Goal: Find specific page/section: Find specific page/section

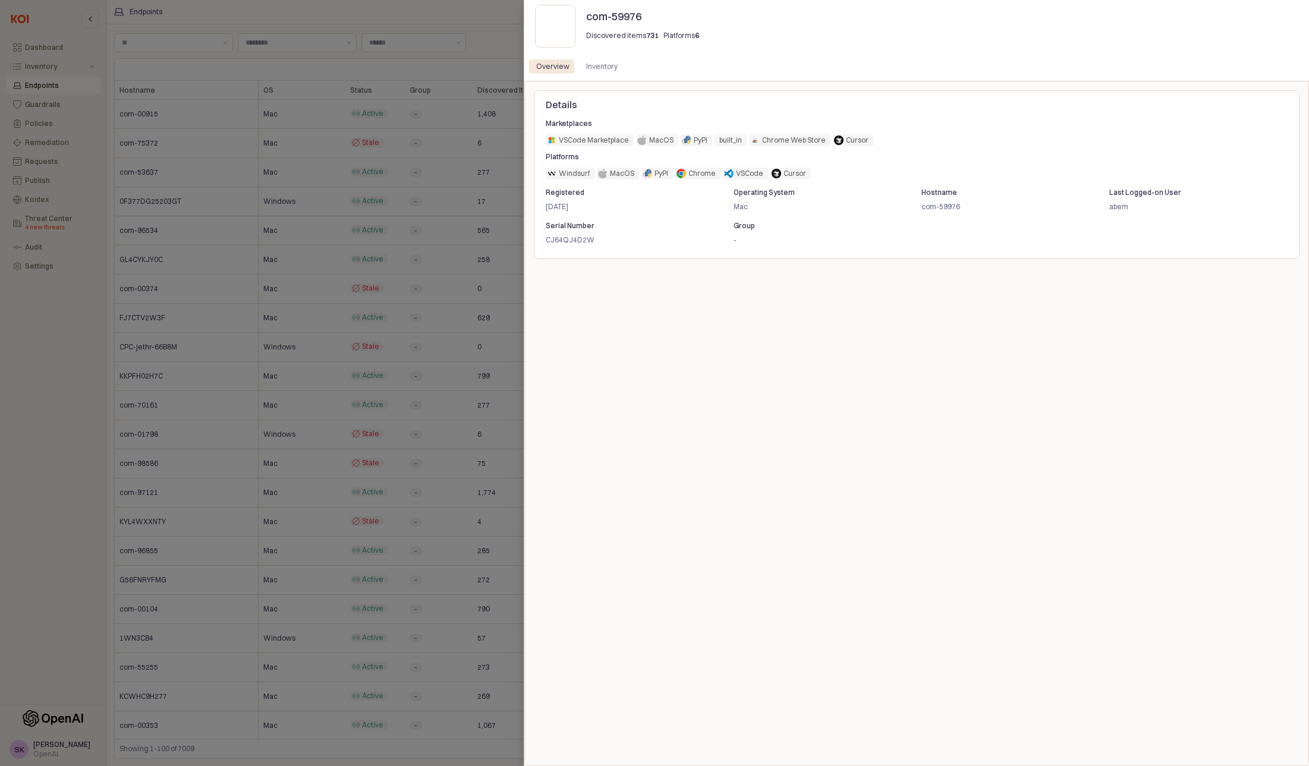
click at [251, 111] on div at bounding box center [654, 383] width 1309 height 766
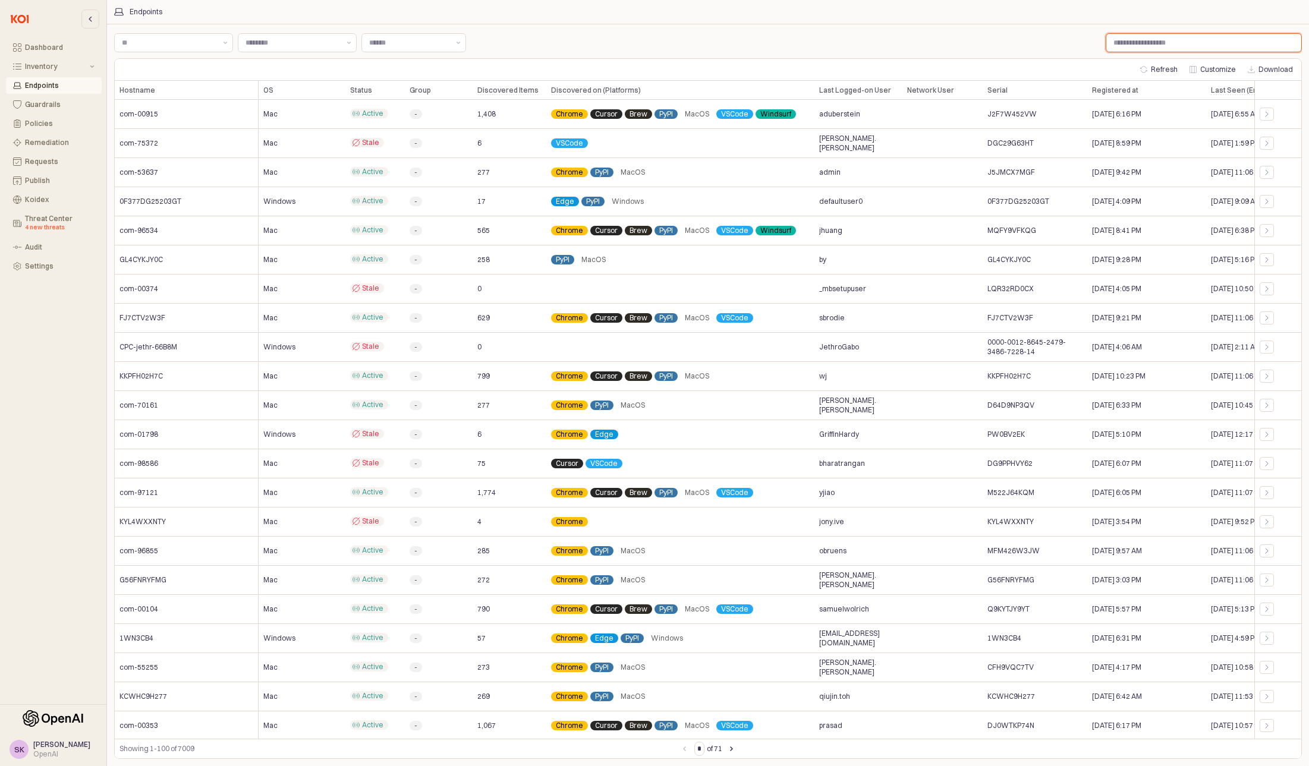
click at [1141, 42] on input "Label" at bounding box center [1203, 43] width 195 height 18
click at [39, 62] on div "Inventory" at bounding box center [56, 66] width 62 height 8
click at [41, 101] on div "Extensions" at bounding box center [62, 104] width 66 height 8
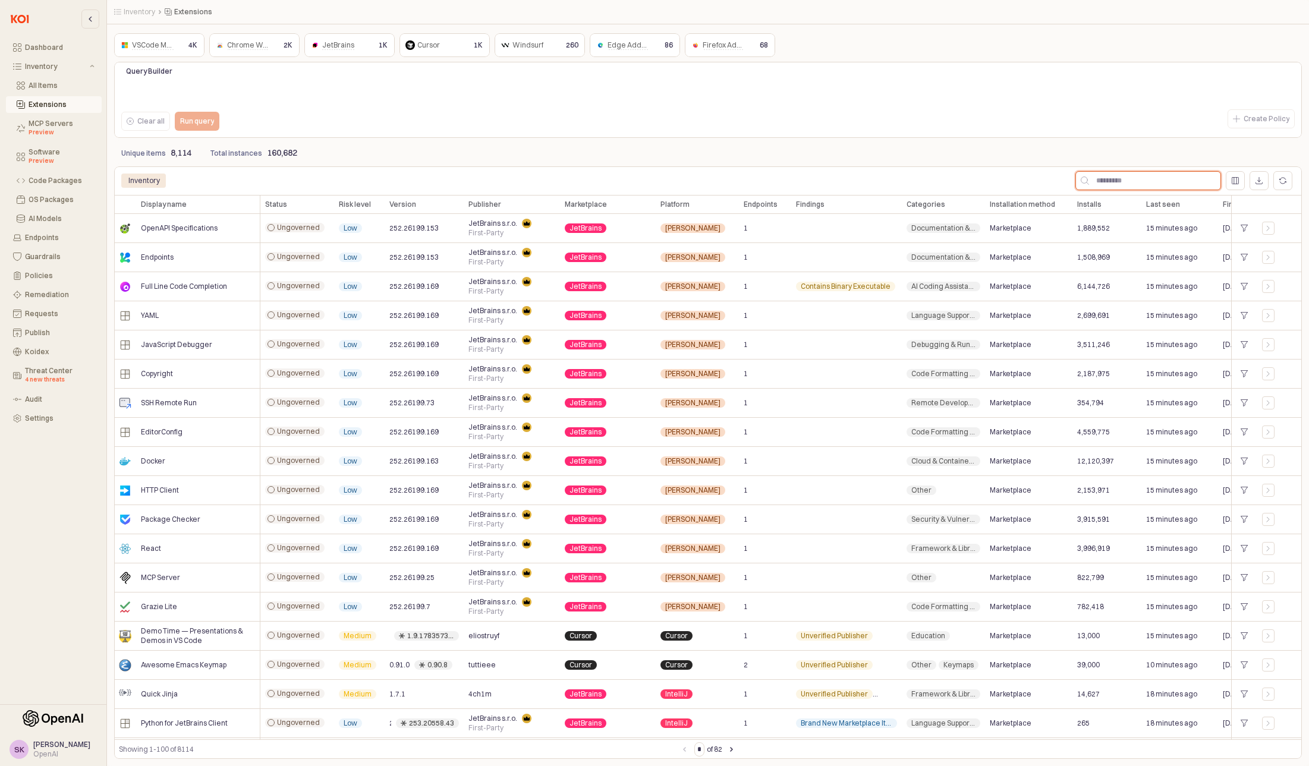
click at [1147, 175] on input "App Body" at bounding box center [1154, 181] width 131 height 18
type input "*********"
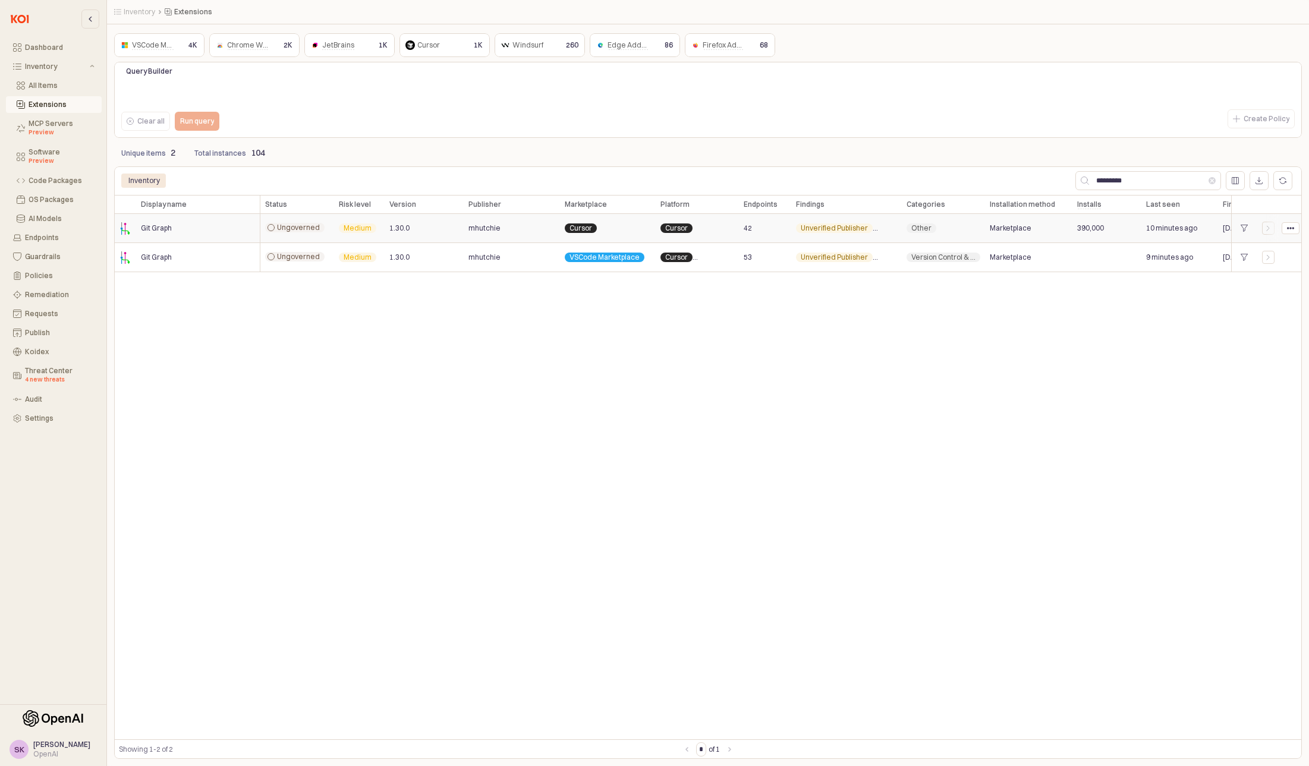
click at [158, 229] on span "Git Graph" at bounding box center [156, 229] width 31 height 10
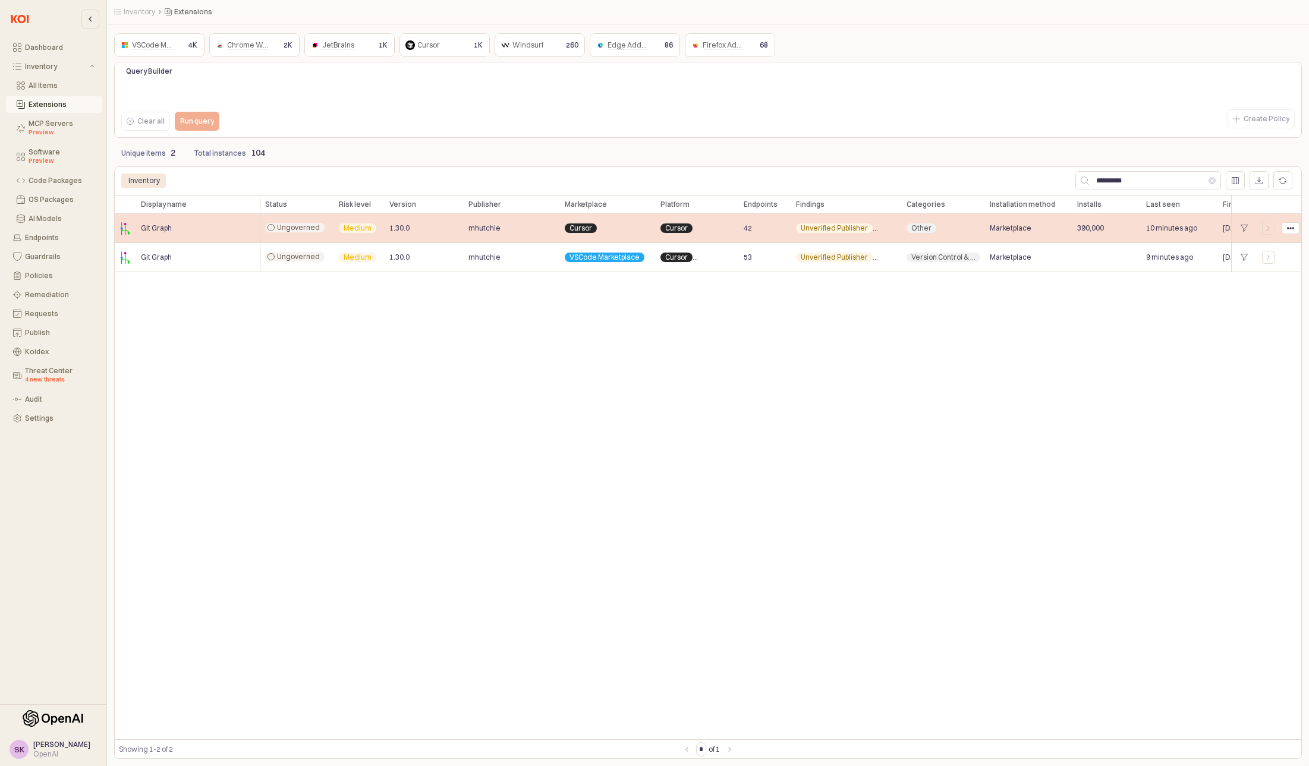
click at [158, 229] on span "Git Graph" at bounding box center [156, 229] width 31 height 10
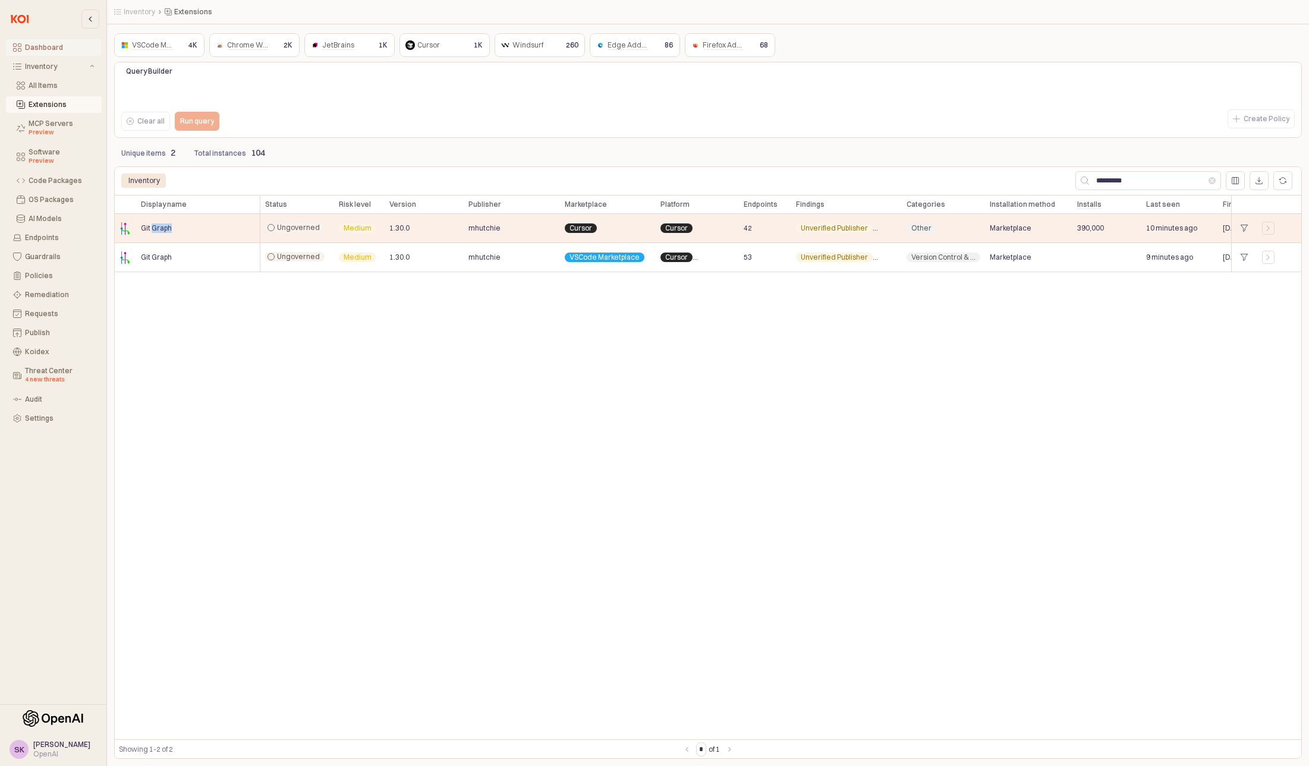
click at [45, 48] on div "Dashboard" at bounding box center [60, 47] width 70 height 8
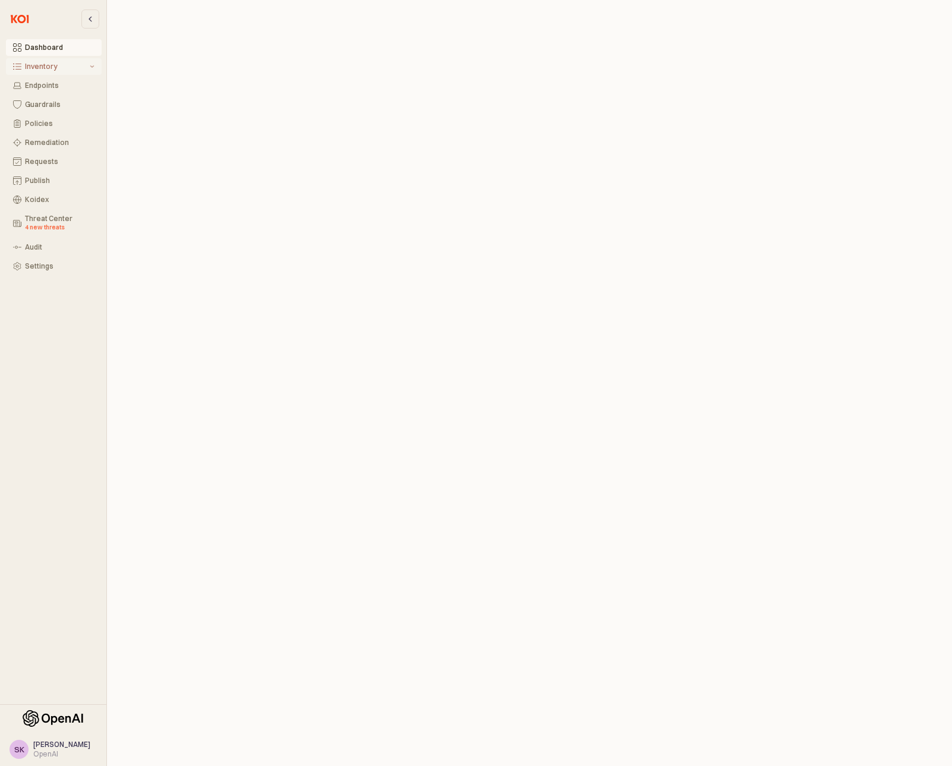
click at [42, 67] on div "Inventory" at bounding box center [56, 66] width 62 height 8
click at [42, 102] on div "Extensions" at bounding box center [62, 104] width 66 height 8
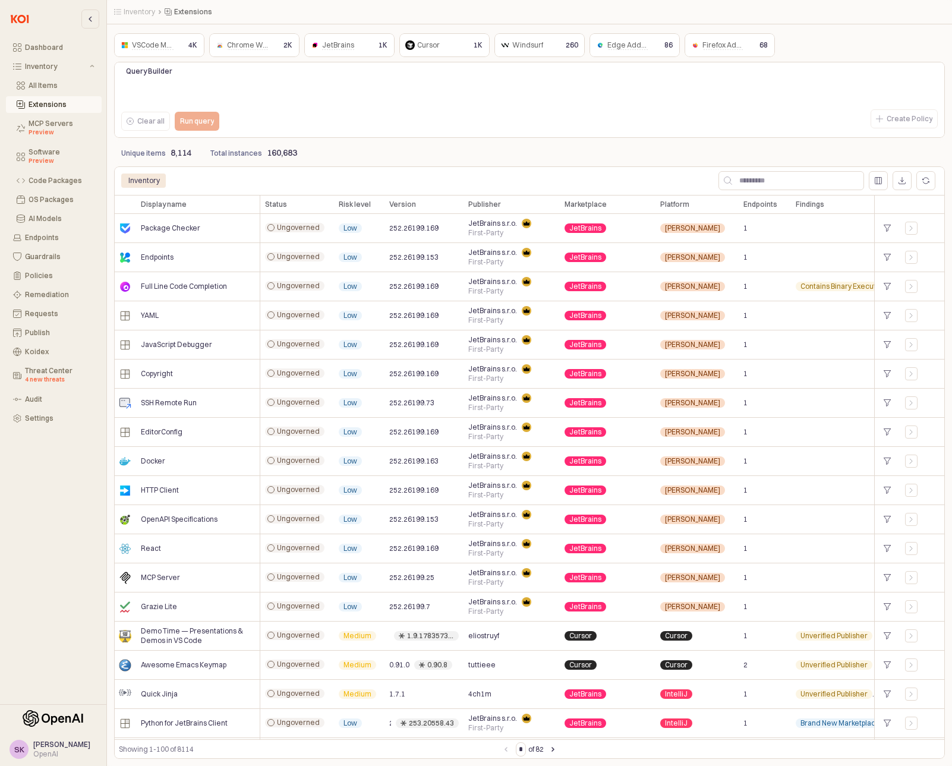
click at [166, 49] on span "VSCode Marketplace" at bounding box center [167, 45] width 70 height 10
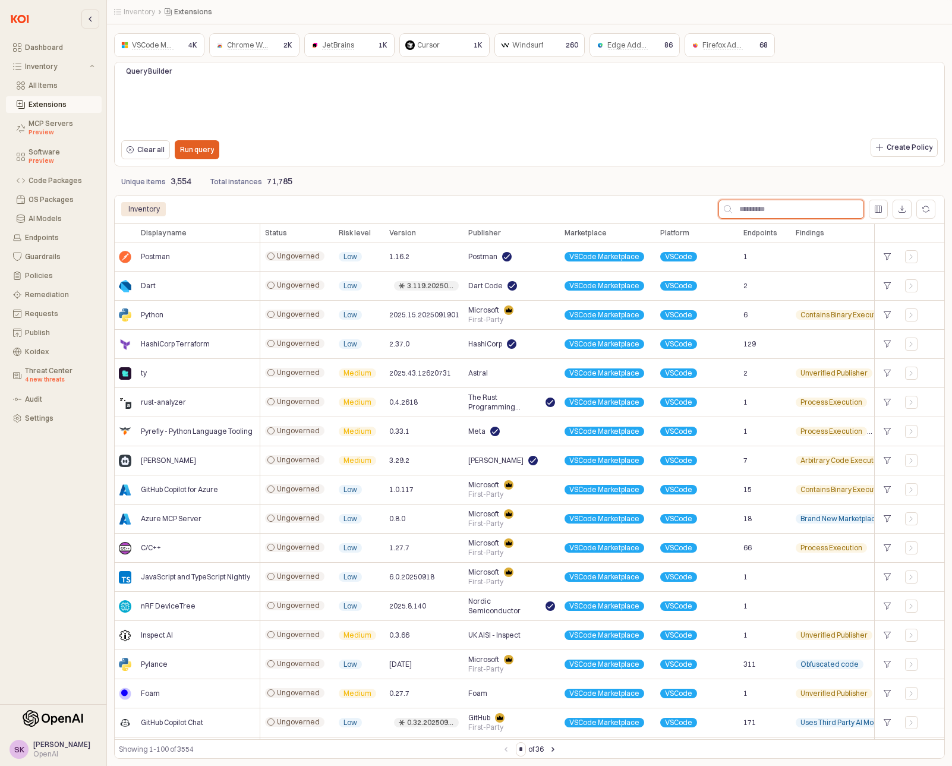
click at [772, 205] on input "App Body" at bounding box center [797, 209] width 131 height 18
type input "*********"
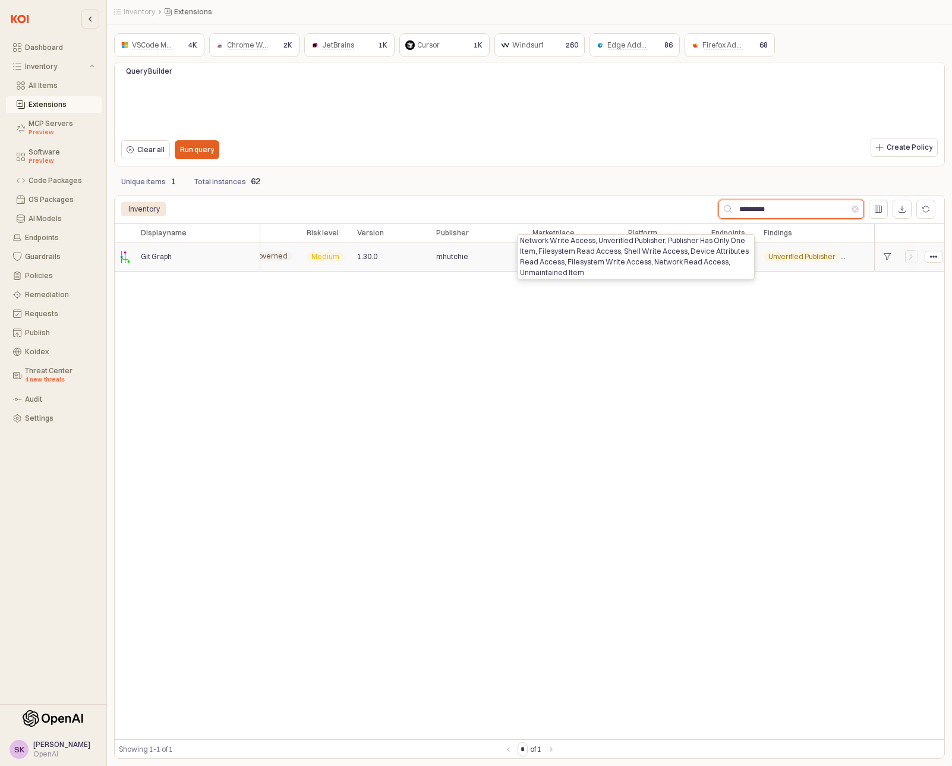
scroll to position [0, 36]
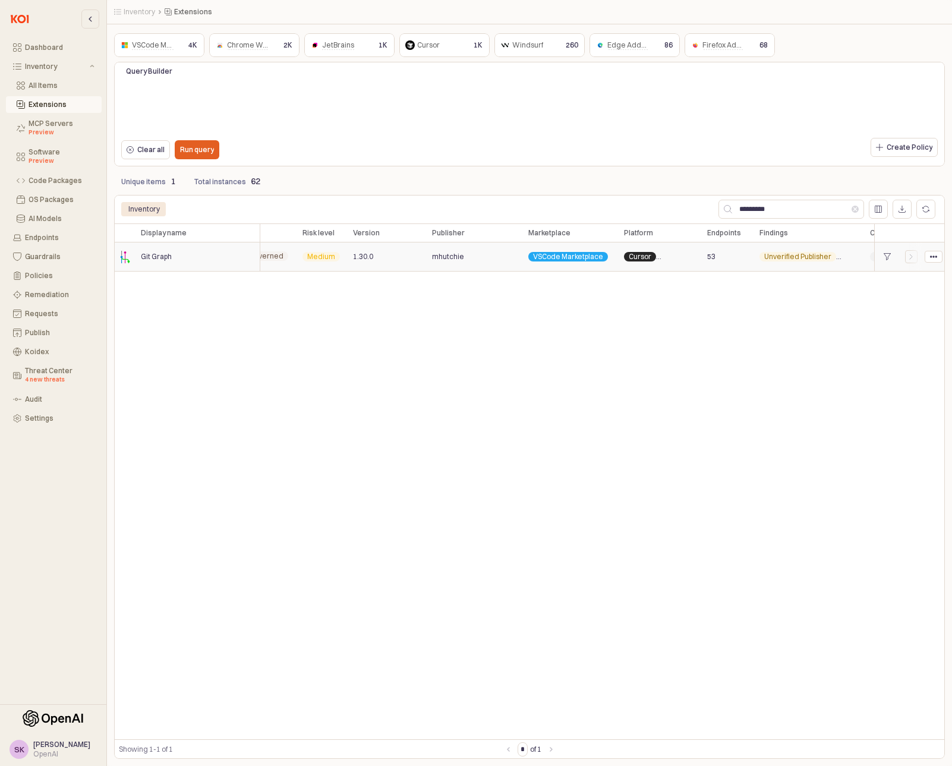
click at [744, 256] on div "53" at bounding box center [729, 257] width 52 height 29
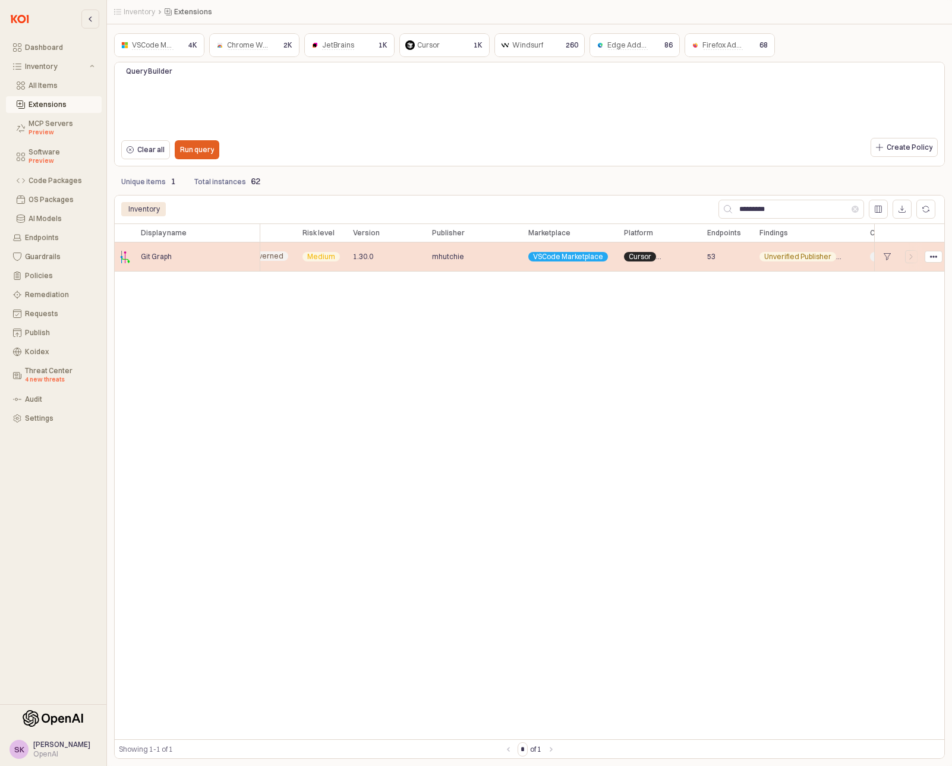
click at [735, 256] on div "53" at bounding box center [729, 257] width 52 height 29
click at [119, 259] on img "App Body" at bounding box center [125, 257] width 12 height 12
click at [169, 259] on span "Git Graph" at bounding box center [156, 257] width 31 height 10
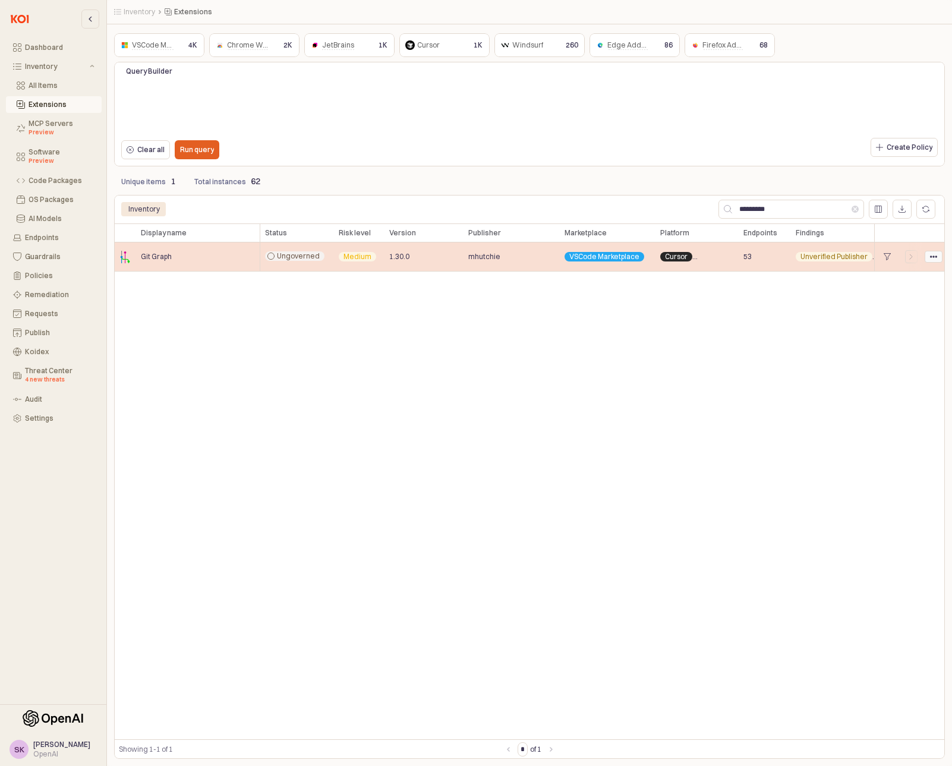
click at [934, 258] on icon "App Body" at bounding box center [933, 256] width 7 height 7
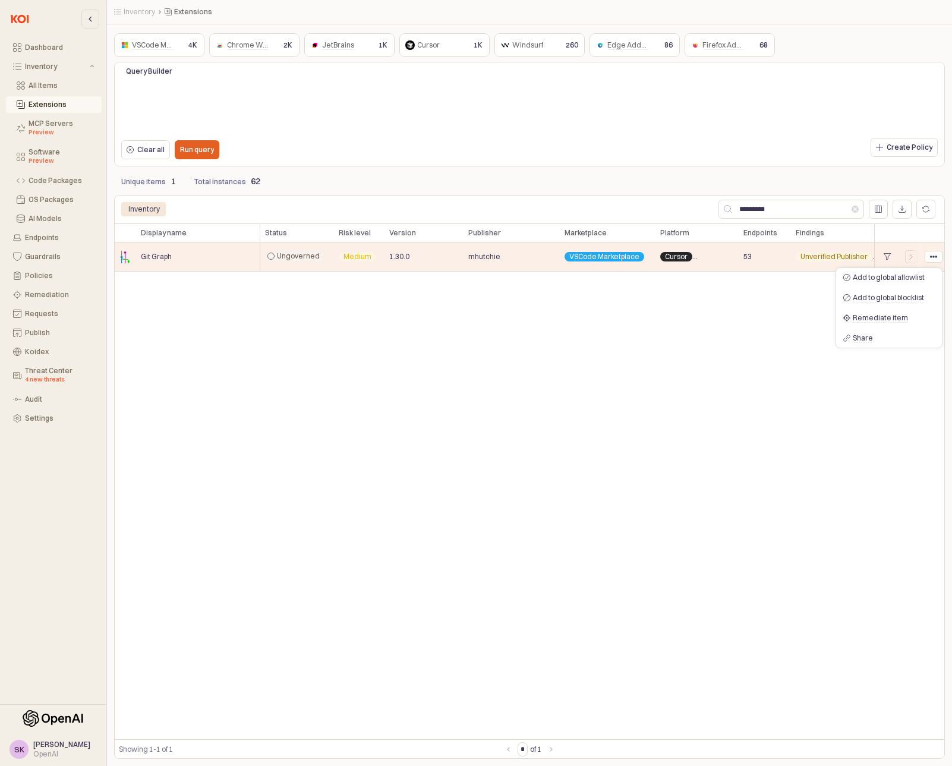
click at [682, 325] on div "Display name Display name Status Status Risk level Risk level Version Version P…" at bounding box center [529, 482] width 831 height 516
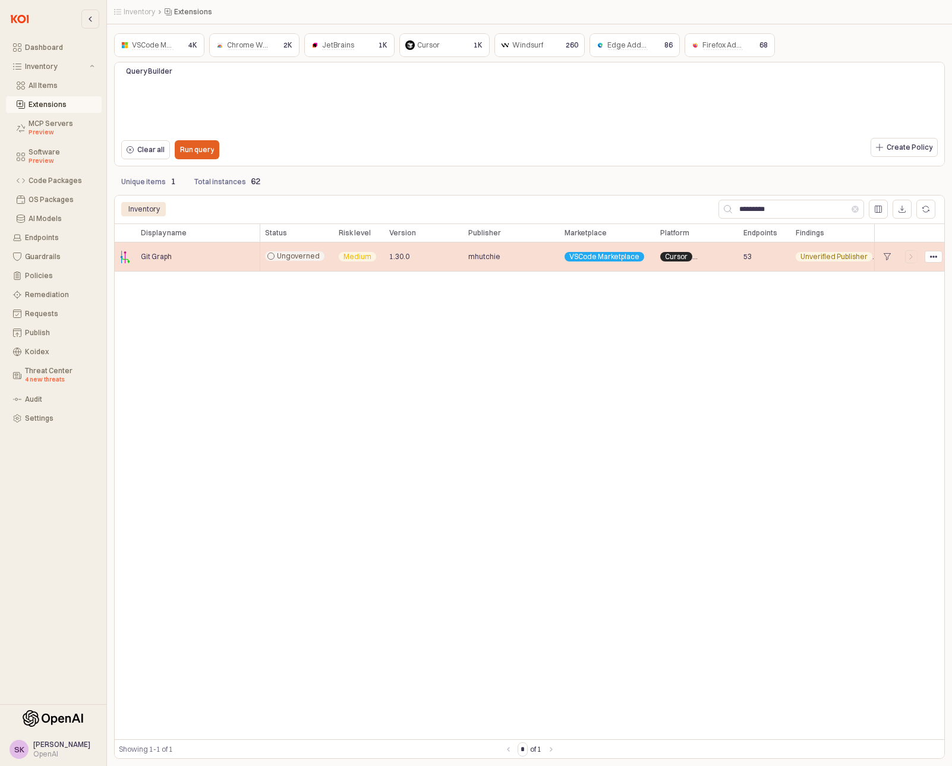
click at [355, 256] on span "Medium" at bounding box center [358, 257] width 28 height 10
click at [204, 253] on div "Git Graph" at bounding box center [198, 257] width 124 height 29
click at [270, 257] on icon "App Body" at bounding box center [270, 256] width 7 height 7
click at [224, 261] on div "Git Graph" at bounding box center [198, 257] width 124 height 29
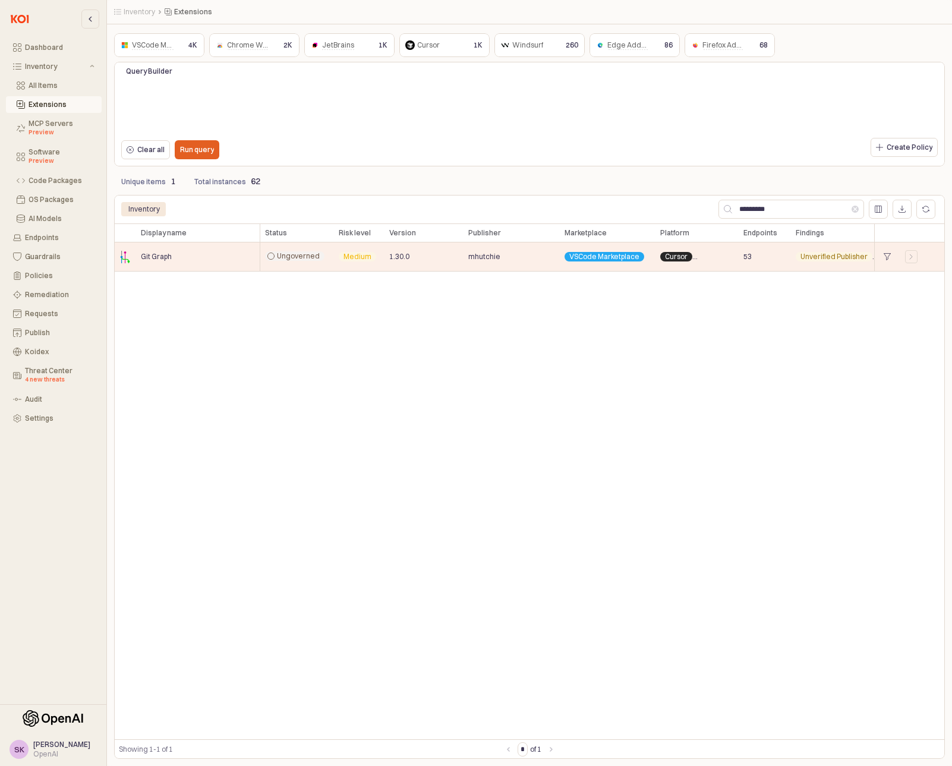
click at [660, 408] on div "Display name Display name Status Status Risk level Risk level Version Version P…" at bounding box center [529, 482] width 831 height 516
